Goal: Task Accomplishment & Management: Use online tool/utility

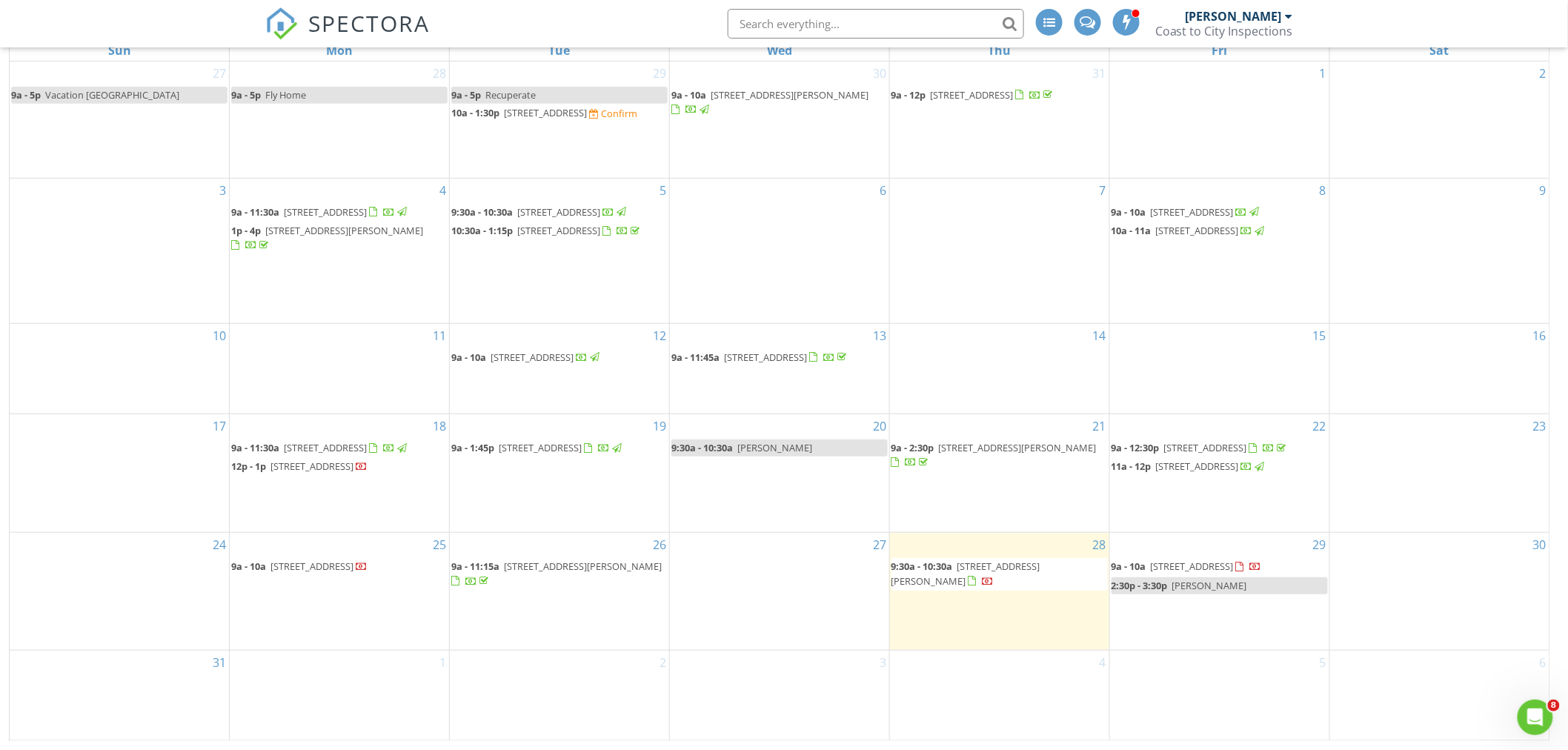
drag, startPoint x: 1033, startPoint y: 587, endPoint x: 1017, endPoint y: 598, distance: 19.4
click at [1017, 587] on span "1210 Jackson Rd, Clearwater 33755" at bounding box center [966, 573] width 149 height 27
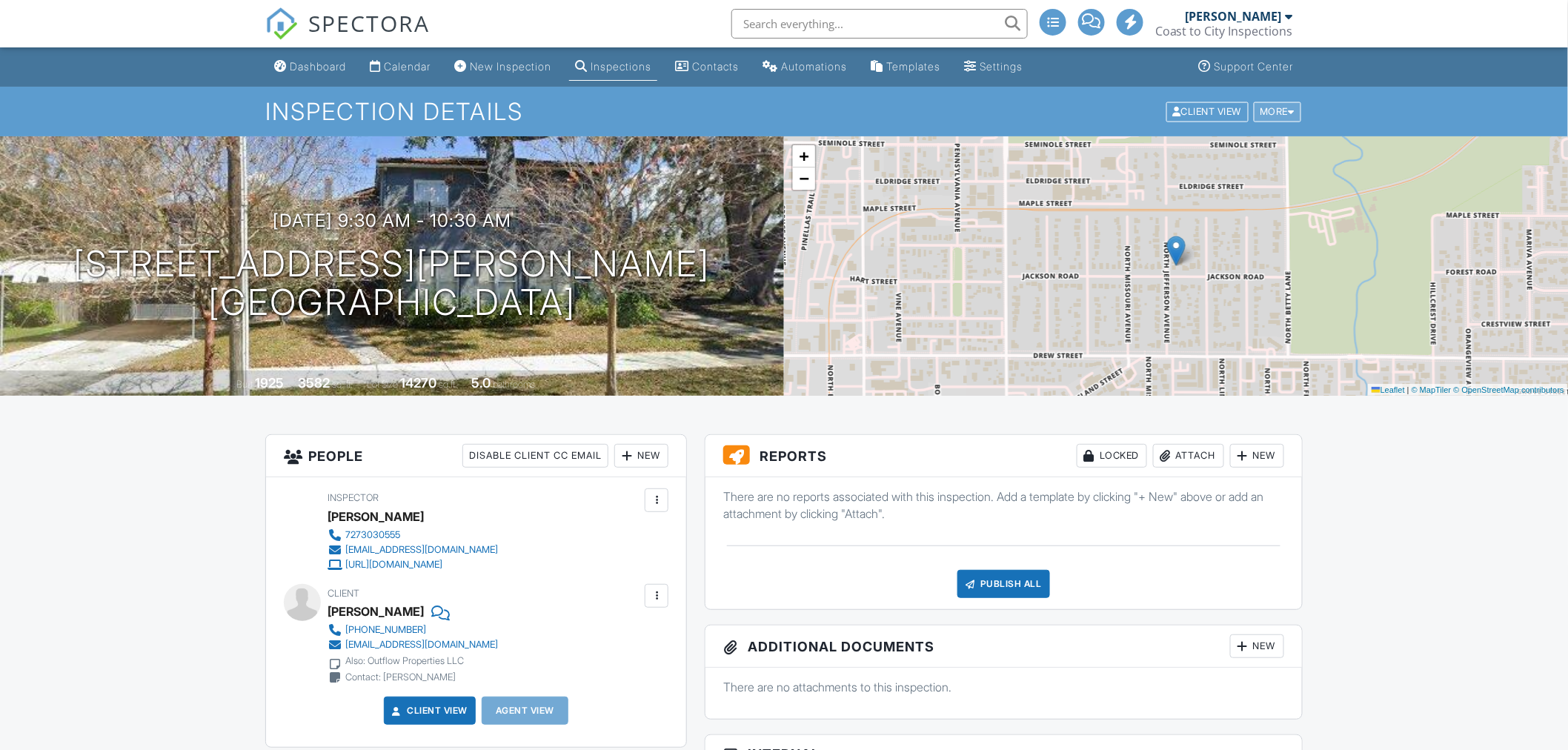
click at [1292, 115] on div at bounding box center [1291, 111] width 7 height 10
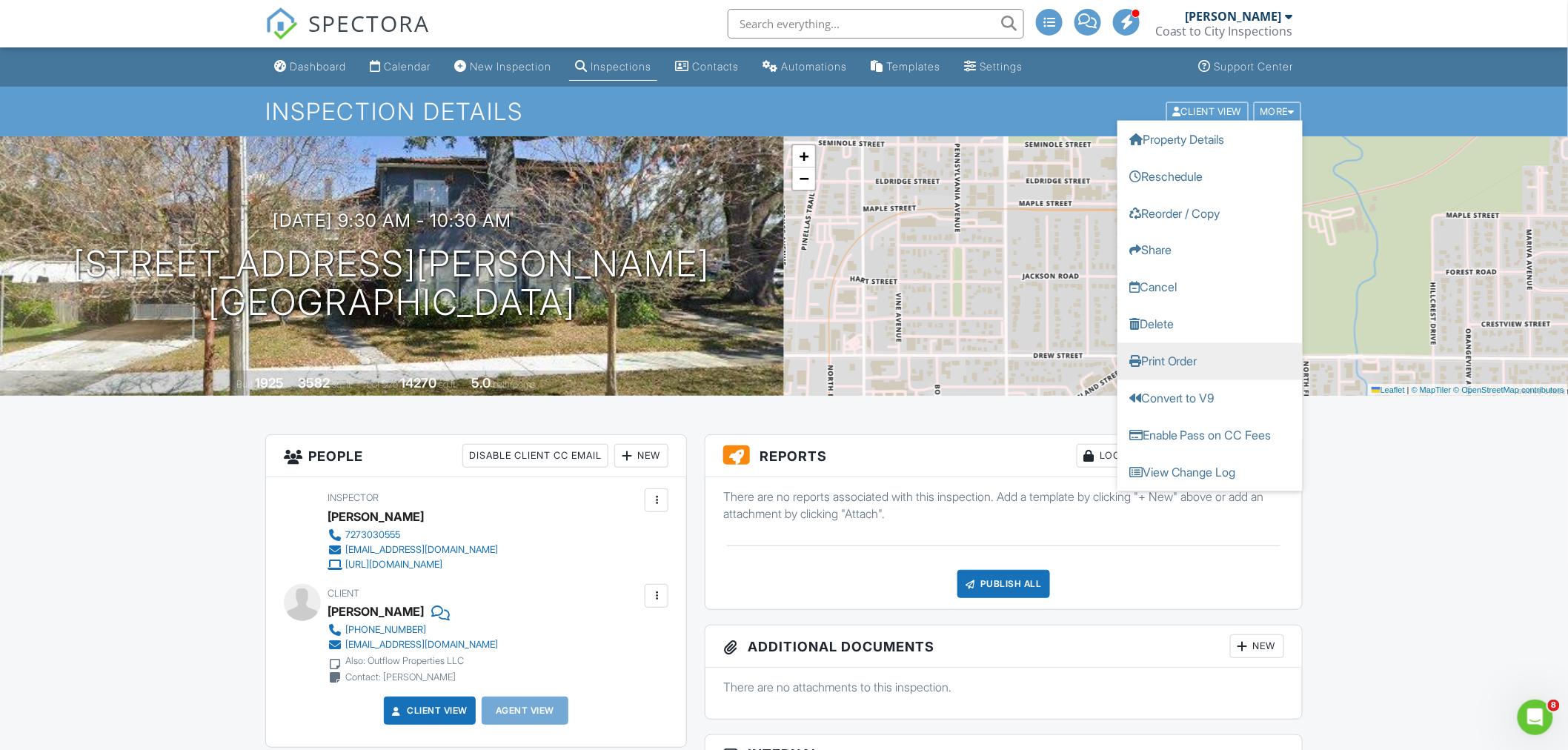
click at [1180, 363] on link "Print Order" at bounding box center [1210, 361] width 186 height 37
